Goal: Transaction & Acquisition: Book appointment/travel/reservation

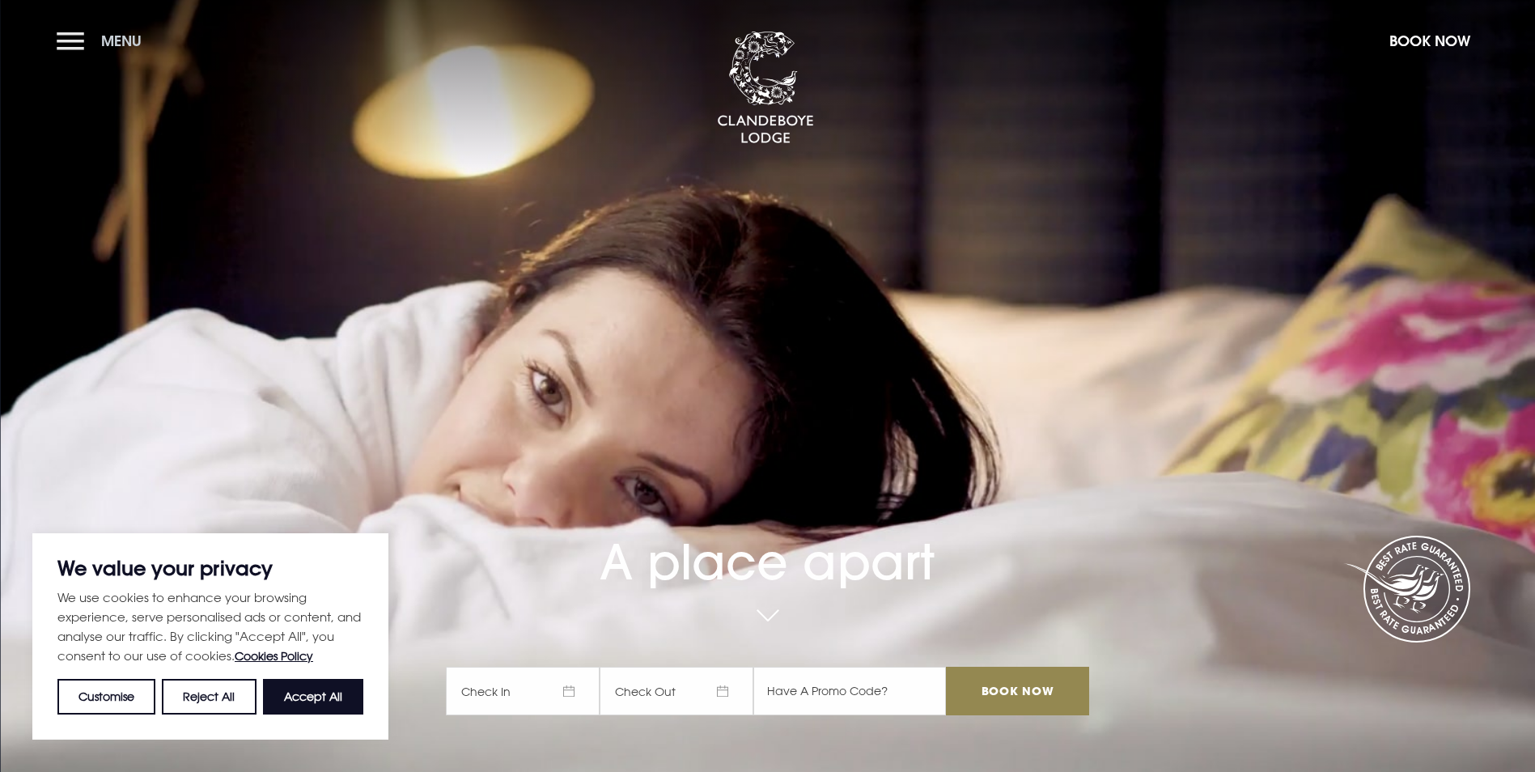
click at [92, 25] on button "Menu" at bounding box center [103, 40] width 93 height 35
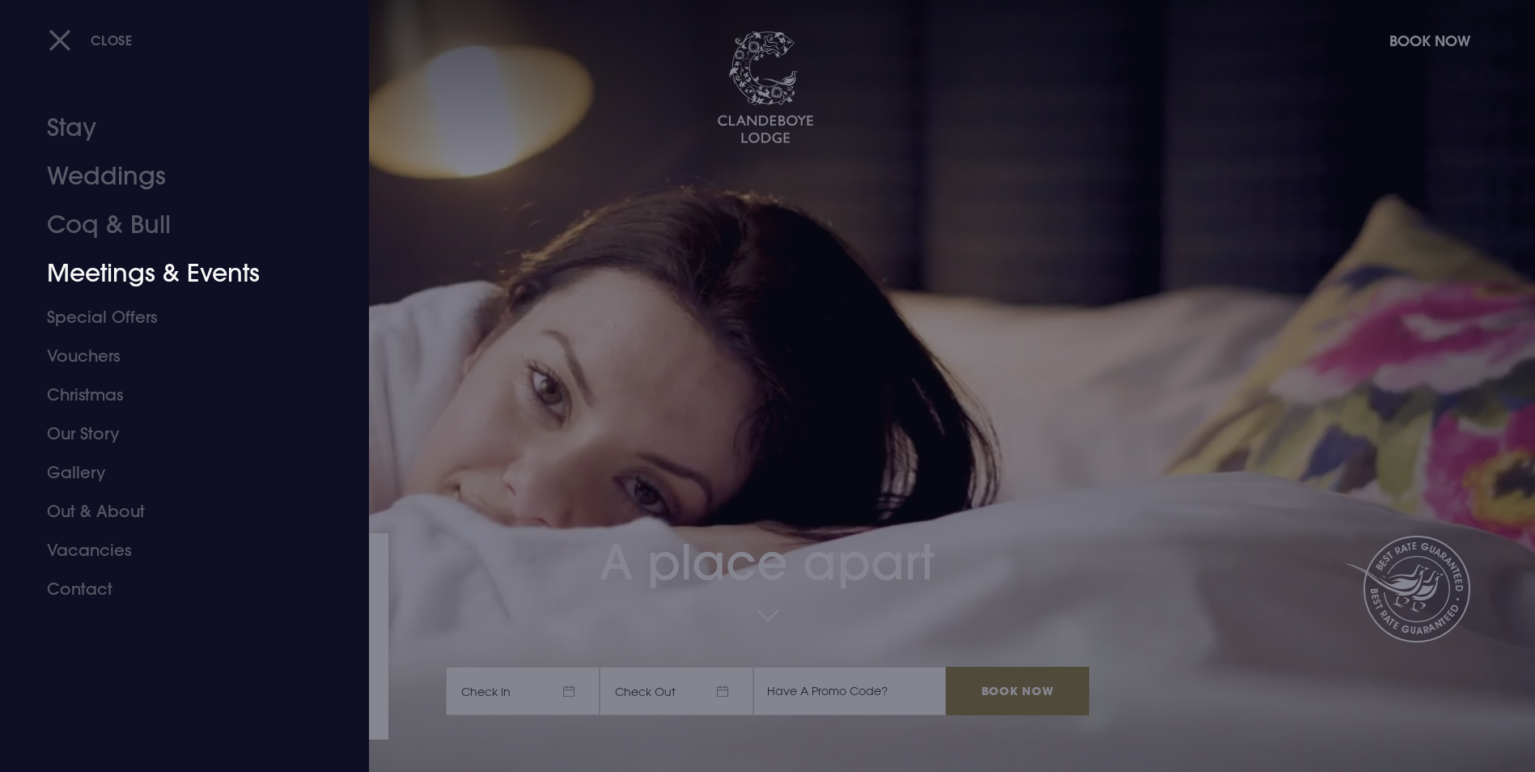
click at [189, 271] on link "Meetings & Events" at bounding box center [175, 273] width 256 height 49
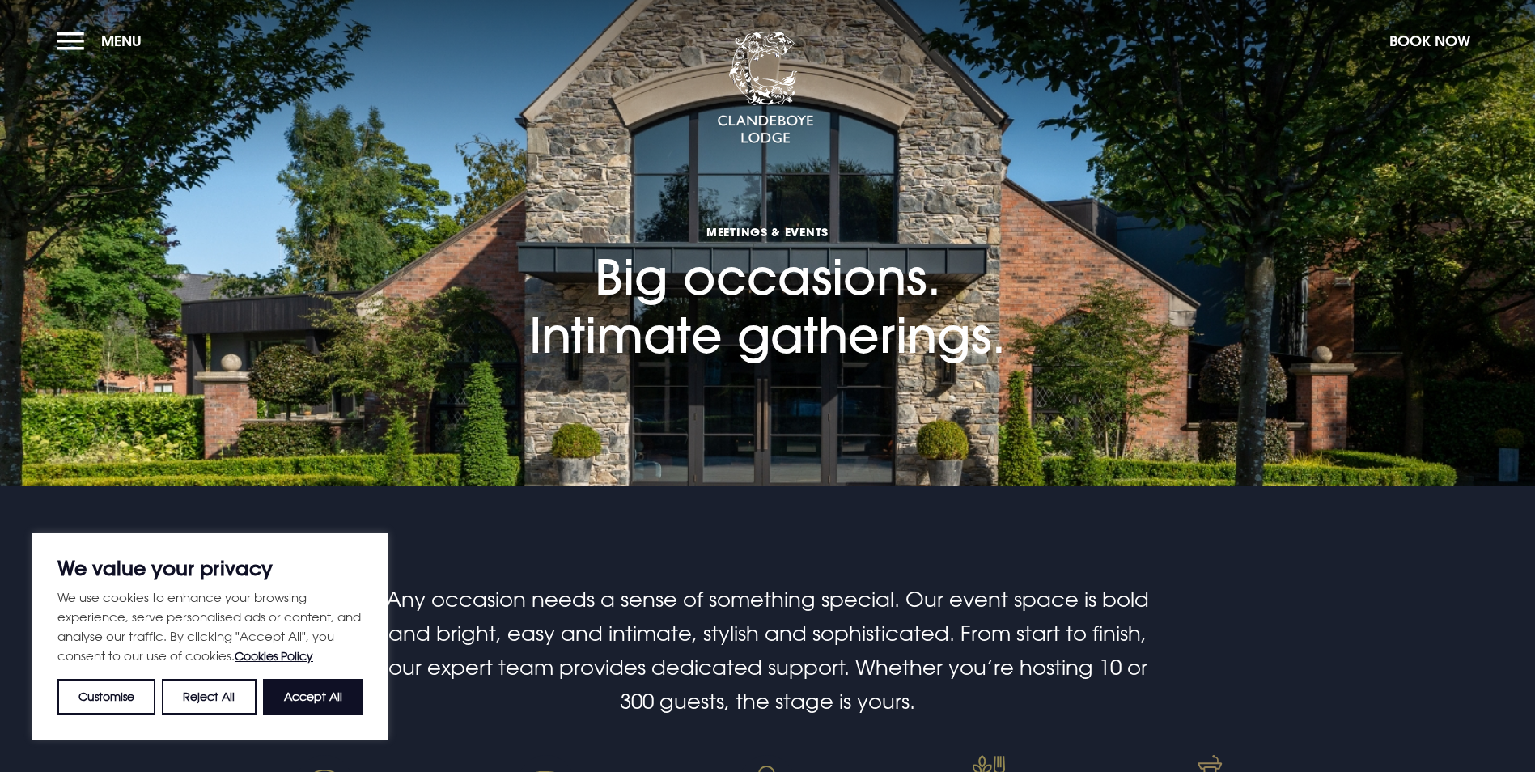
click at [319, 694] on button "Accept All" at bounding box center [313, 697] width 100 height 36
checkbox input "true"
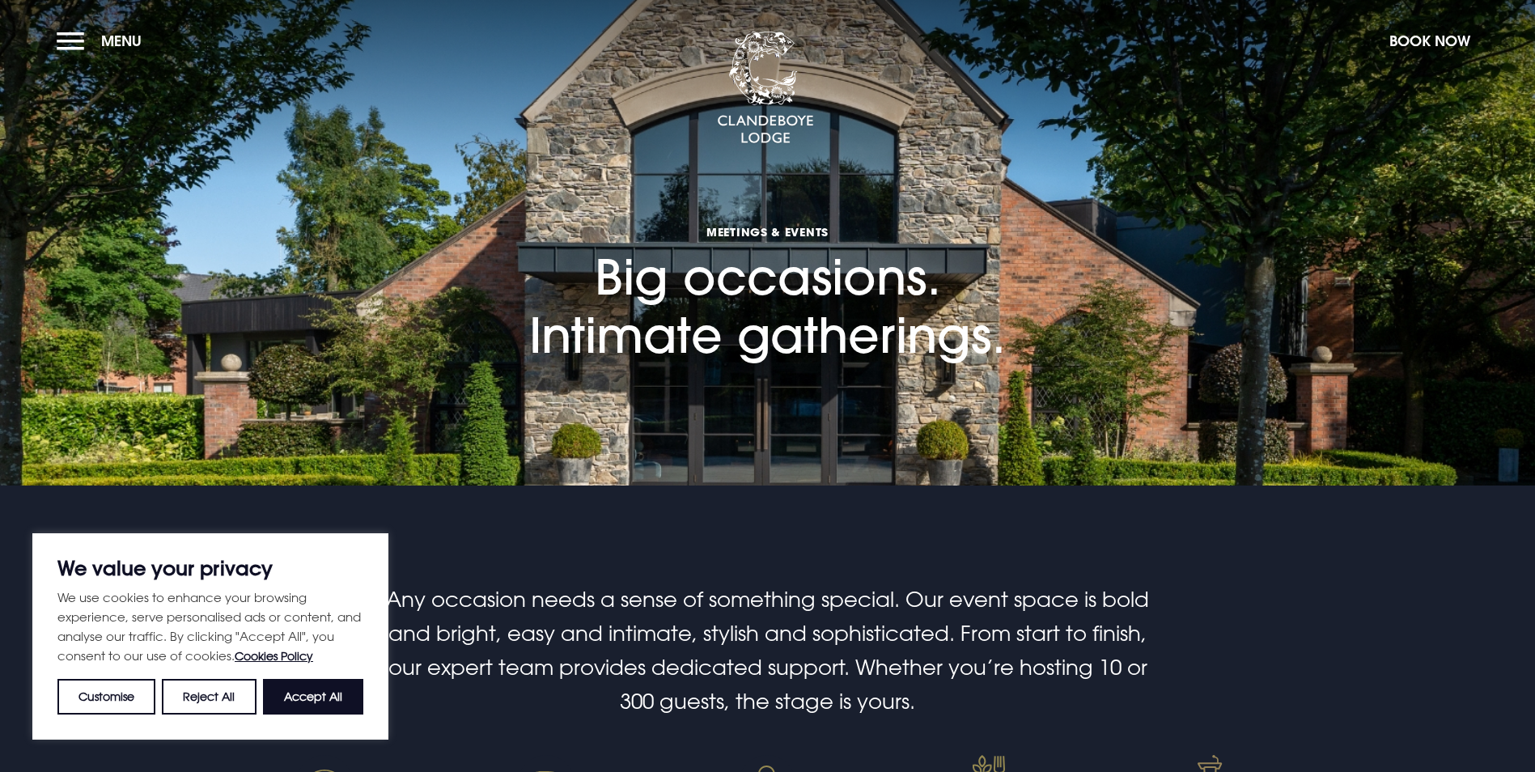
checkbox input "true"
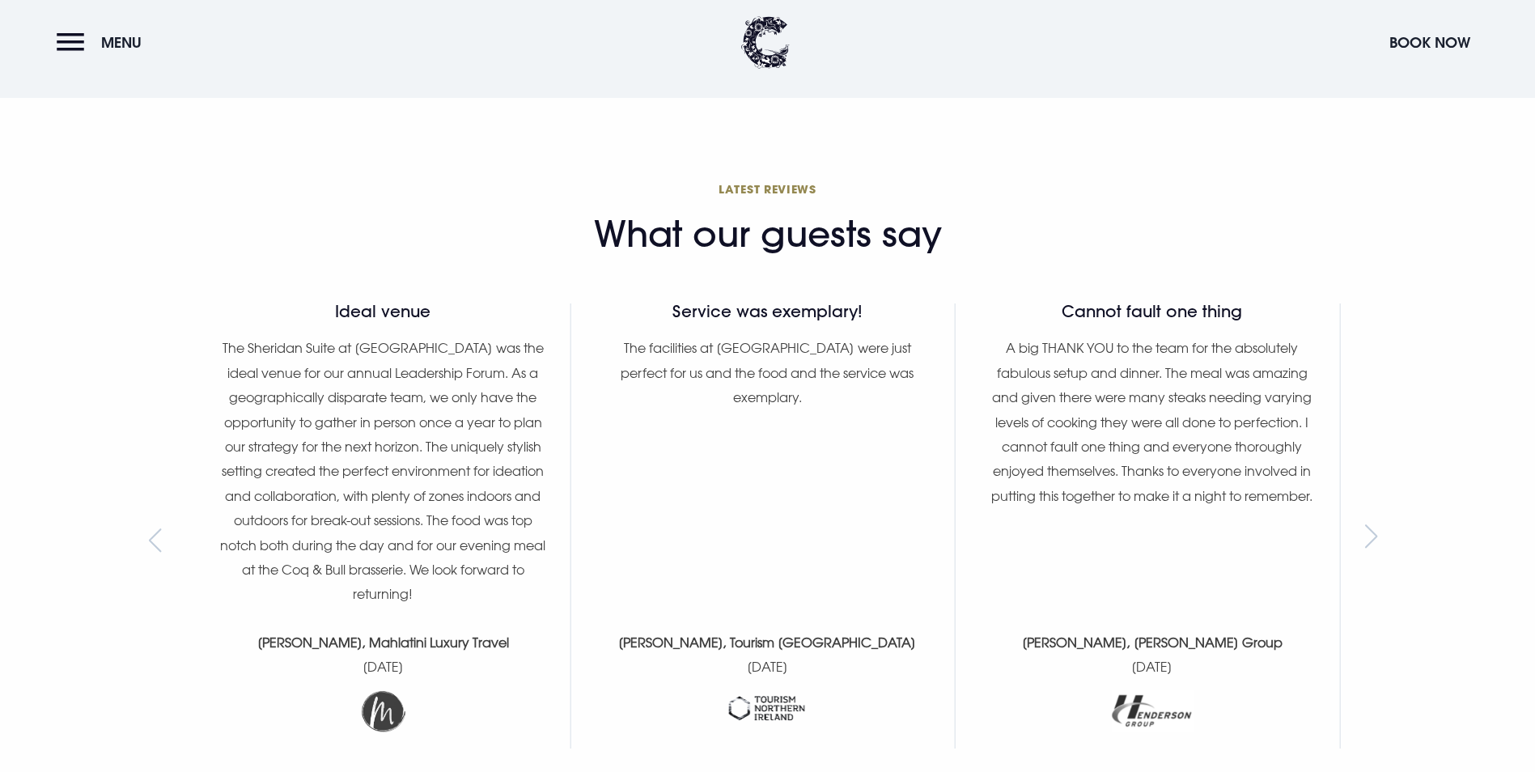
scroll to position [1619, 0]
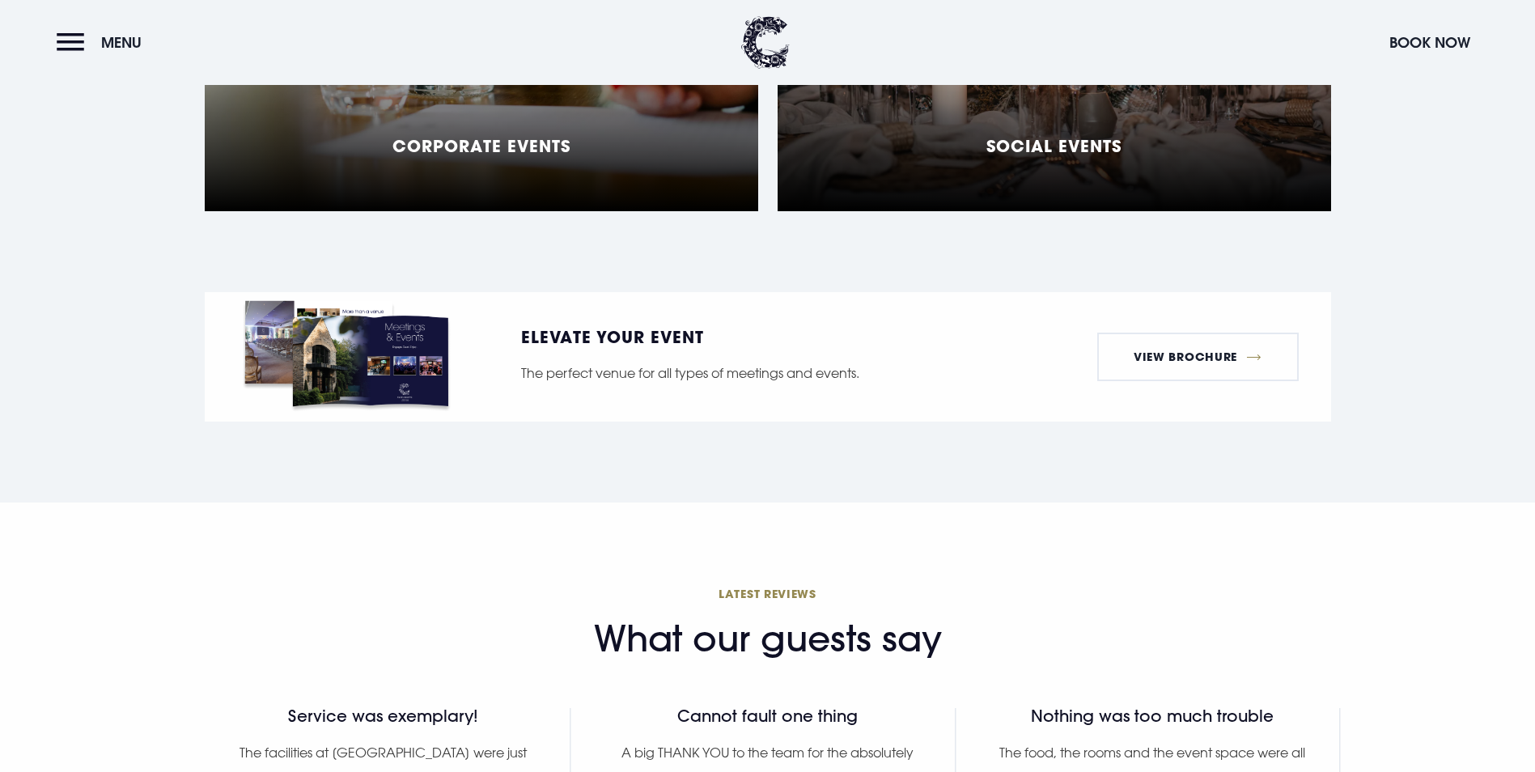
click at [1064, 211] on div "Social Events" at bounding box center [1055, 9] width 554 height 405
